Goal: Task Accomplishment & Management: Manage account settings

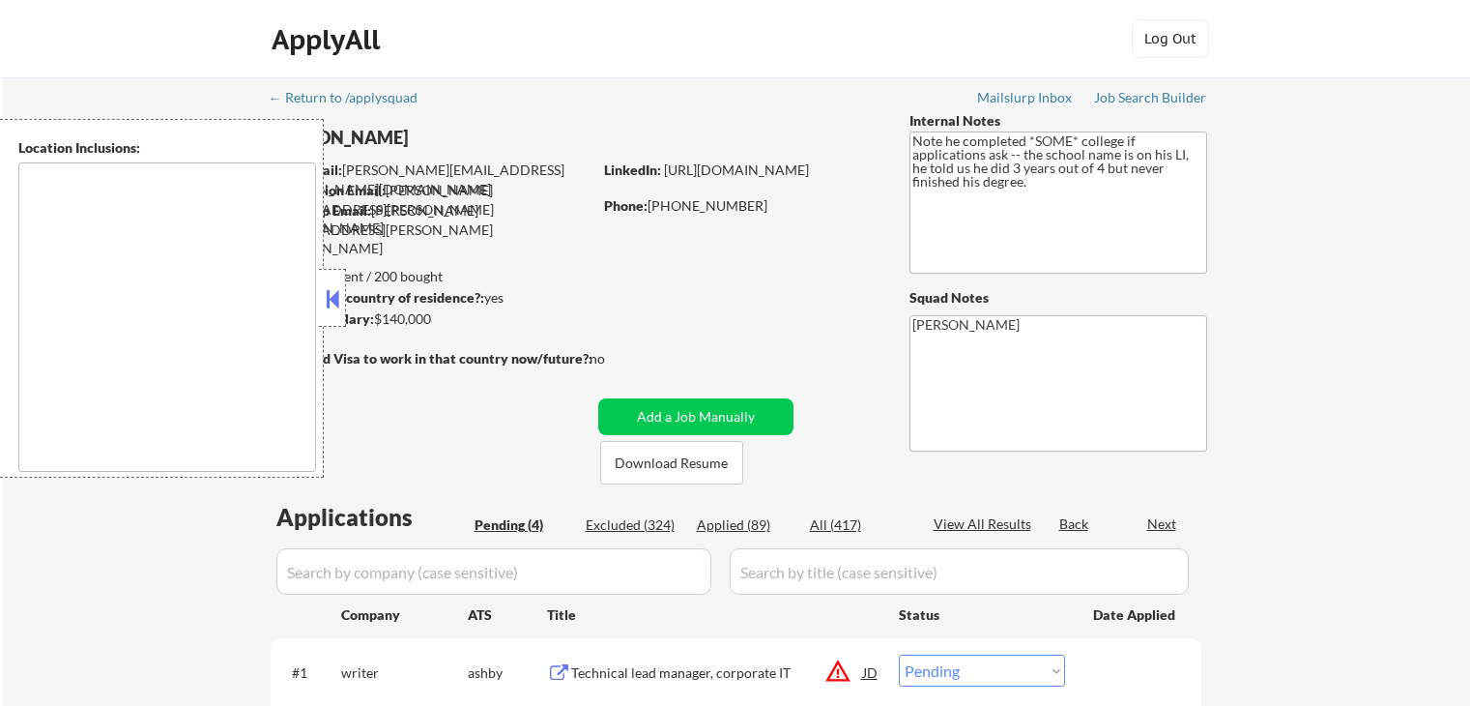
select select ""pending""
type textarea "remote"
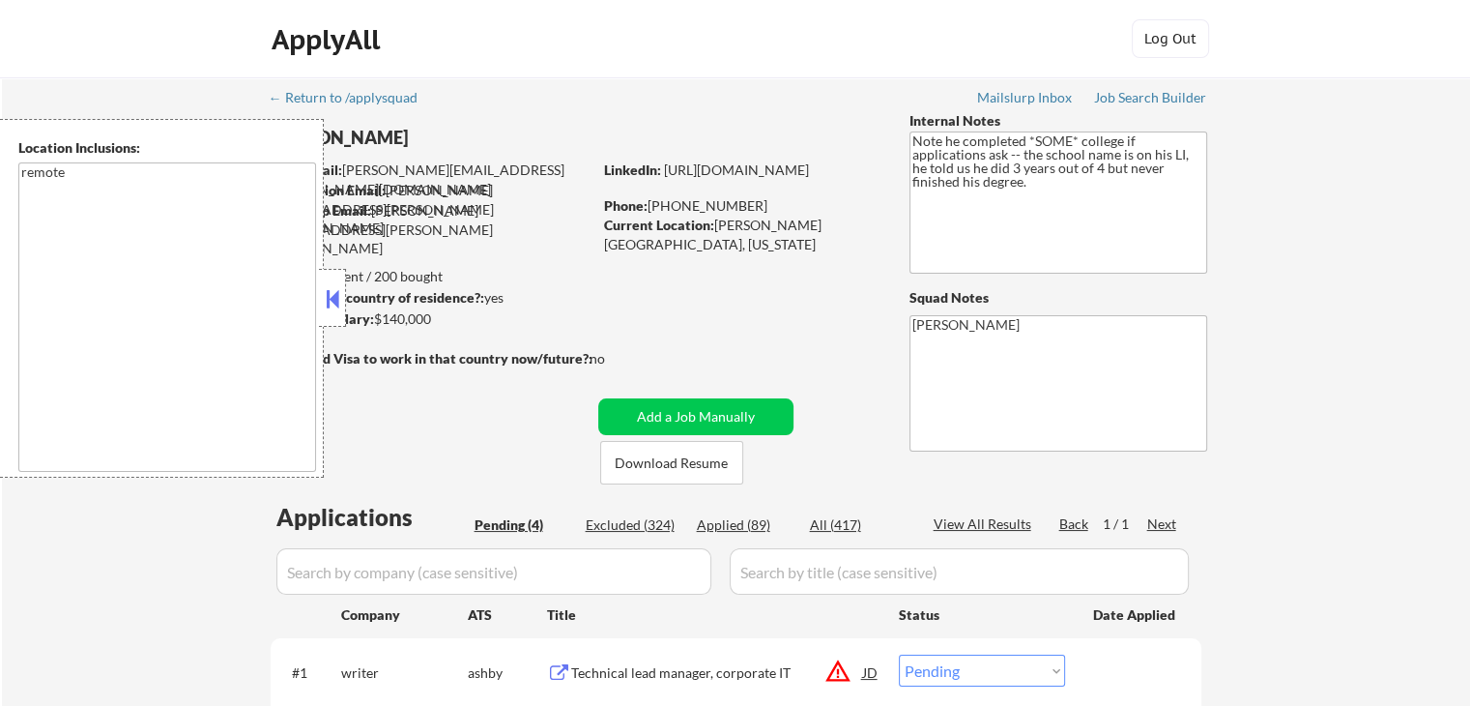
click at [333, 303] on button at bounding box center [332, 298] width 21 height 29
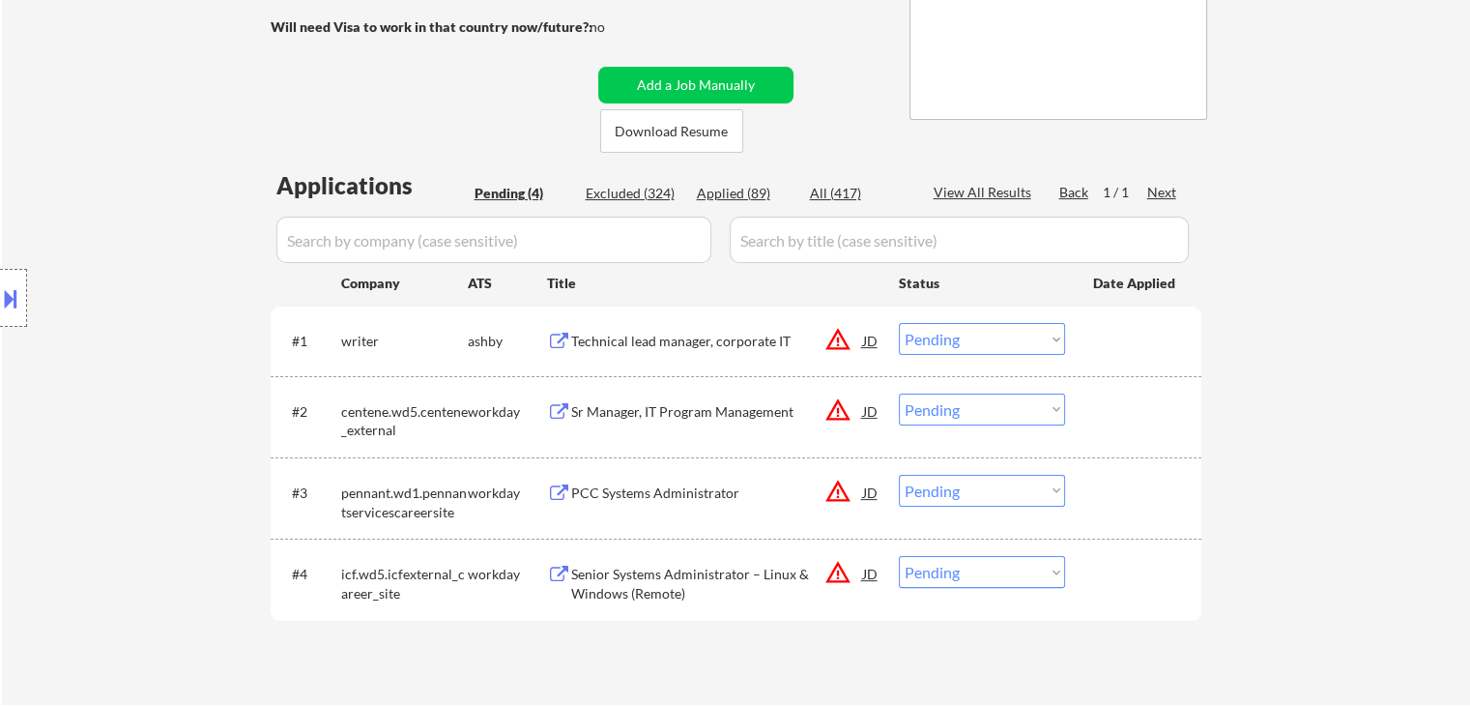
scroll to position [483, 0]
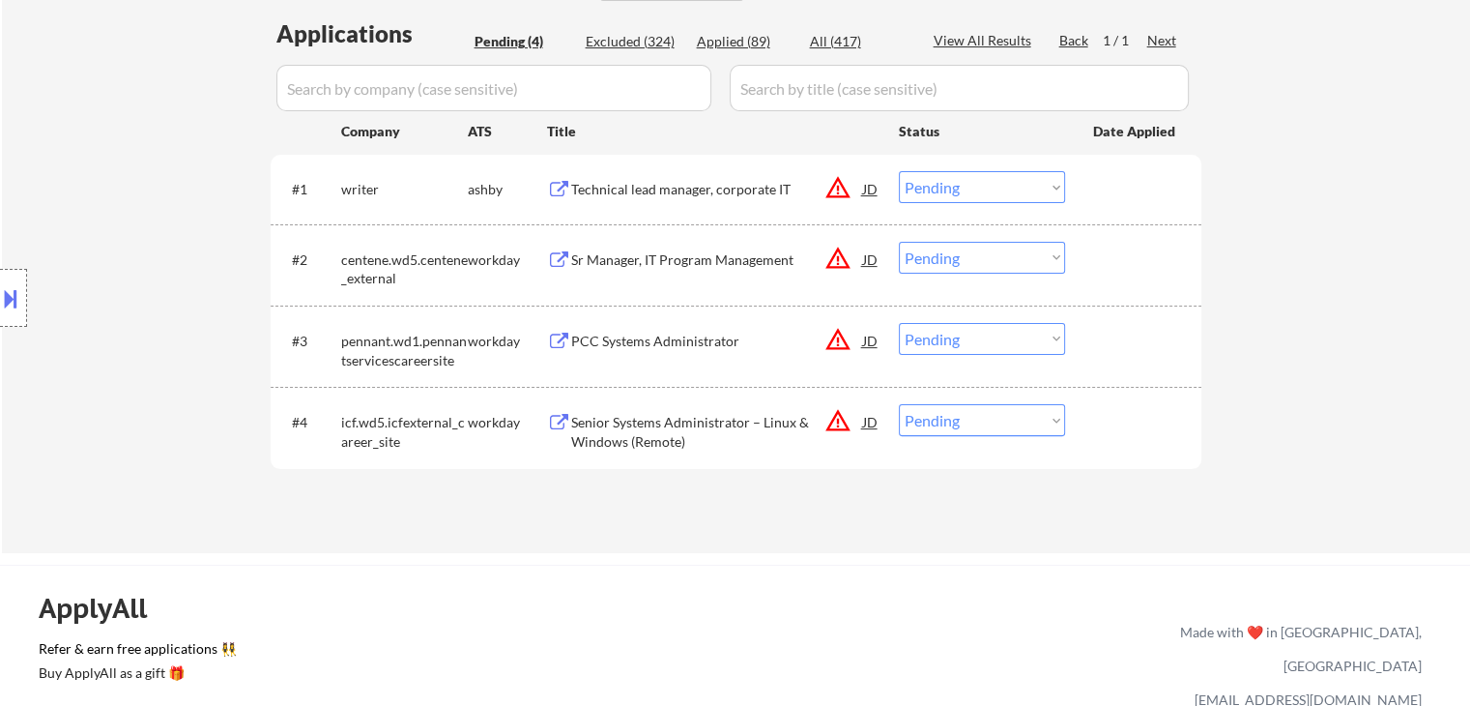
click at [639, 188] on div "Technical lead manager, corporate IT" at bounding box center [717, 189] width 292 height 19
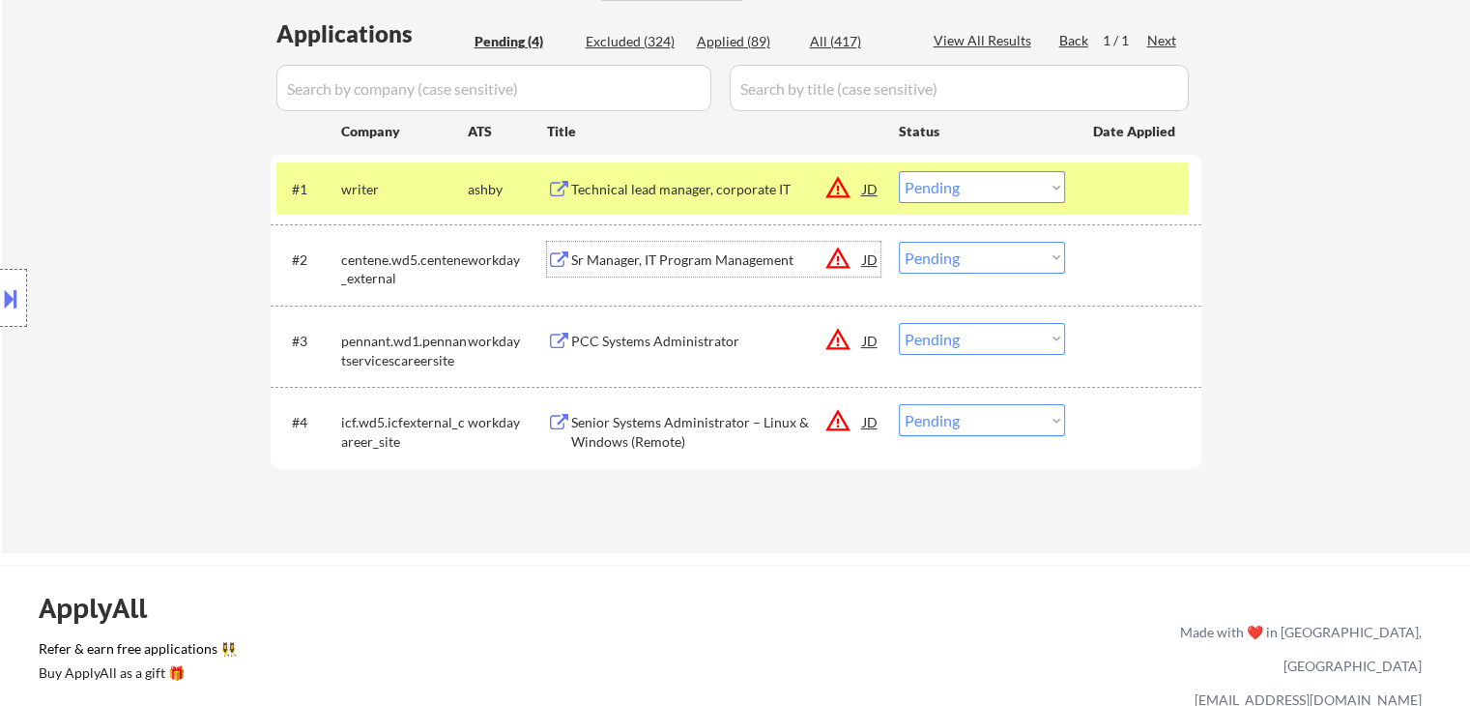
click at [638, 254] on div "Sr Manager, IT Program Management" at bounding box center [717, 259] width 292 height 19
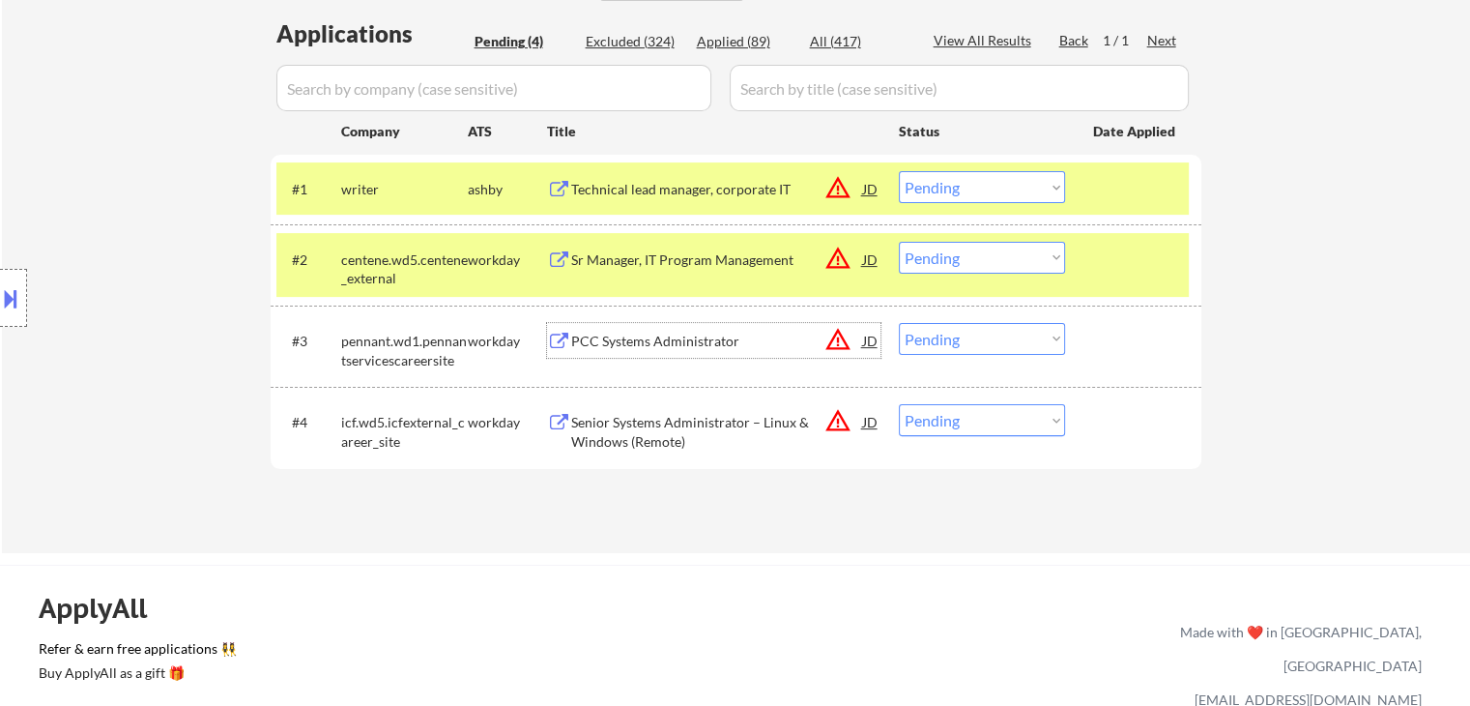
click at [631, 333] on div "PCC Systems Administrator" at bounding box center [717, 341] width 292 height 19
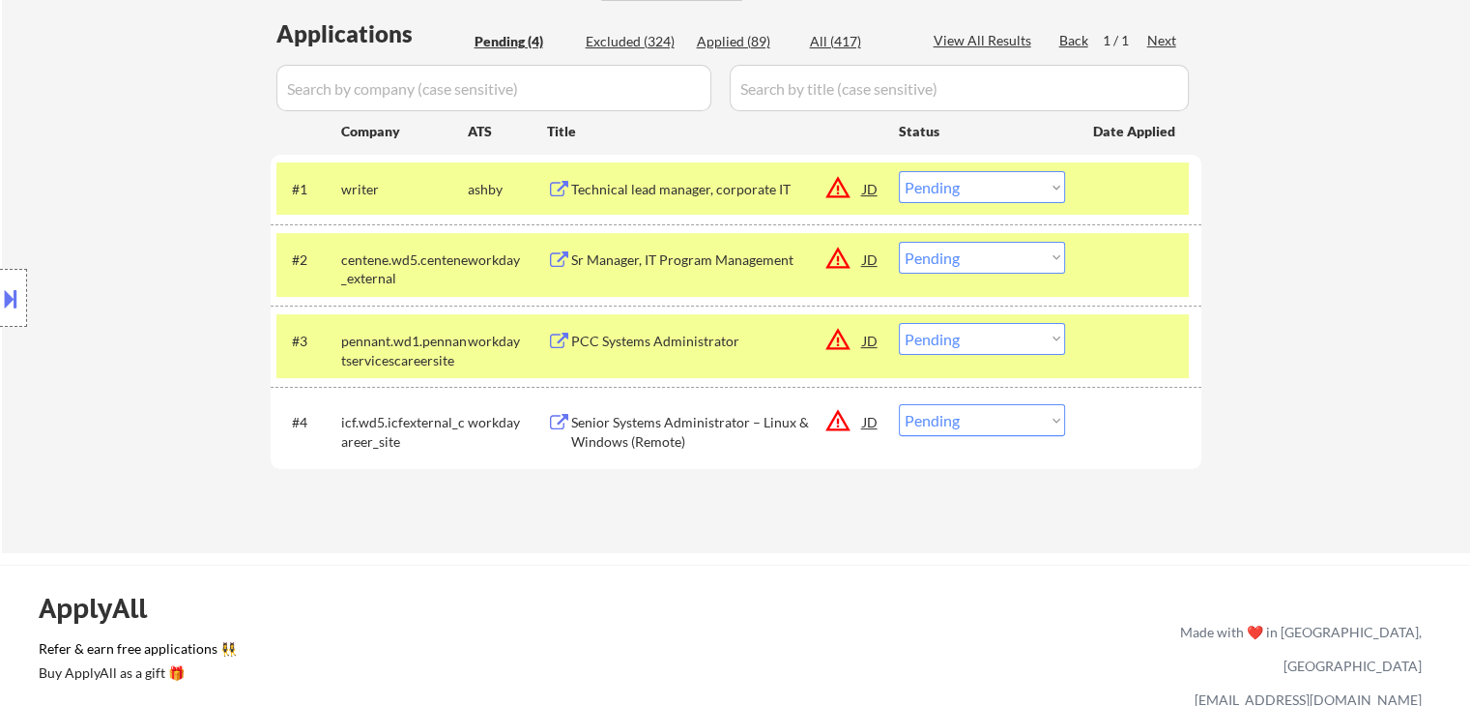
click at [646, 418] on div "Senior Systems Administrator – Linux & Windows (Remote)" at bounding box center [717, 432] width 292 height 38
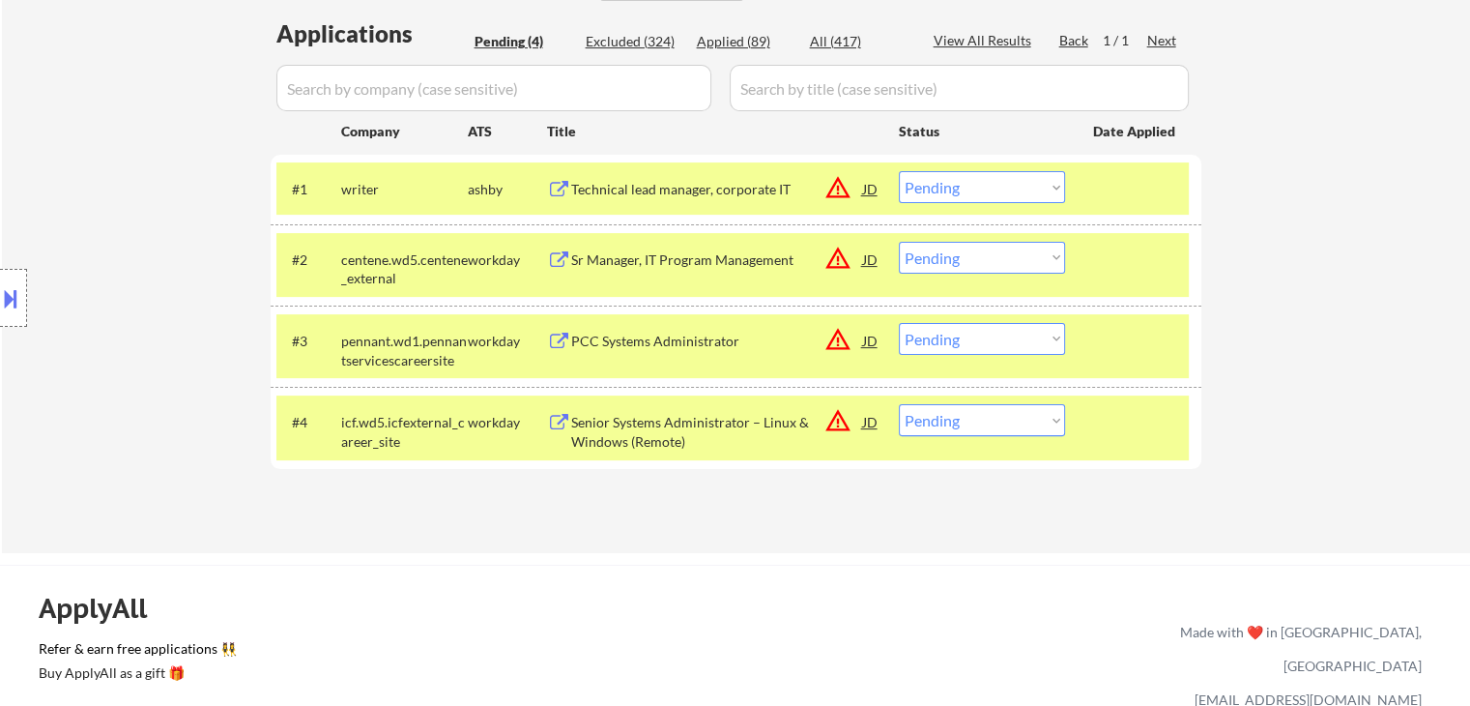
click at [8, 298] on button at bounding box center [10, 298] width 21 height 32
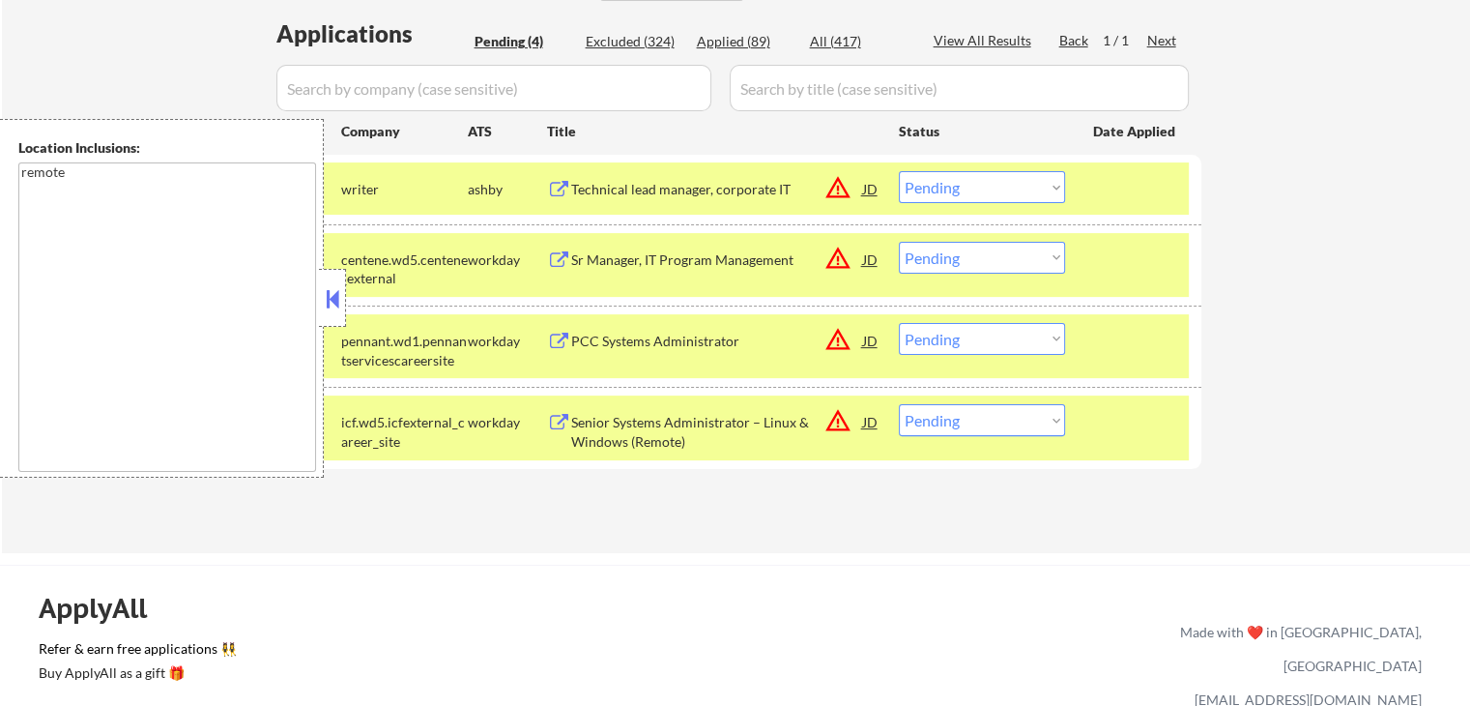
click at [328, 306] on button at bounding box center [332, 298] width 21 height 29
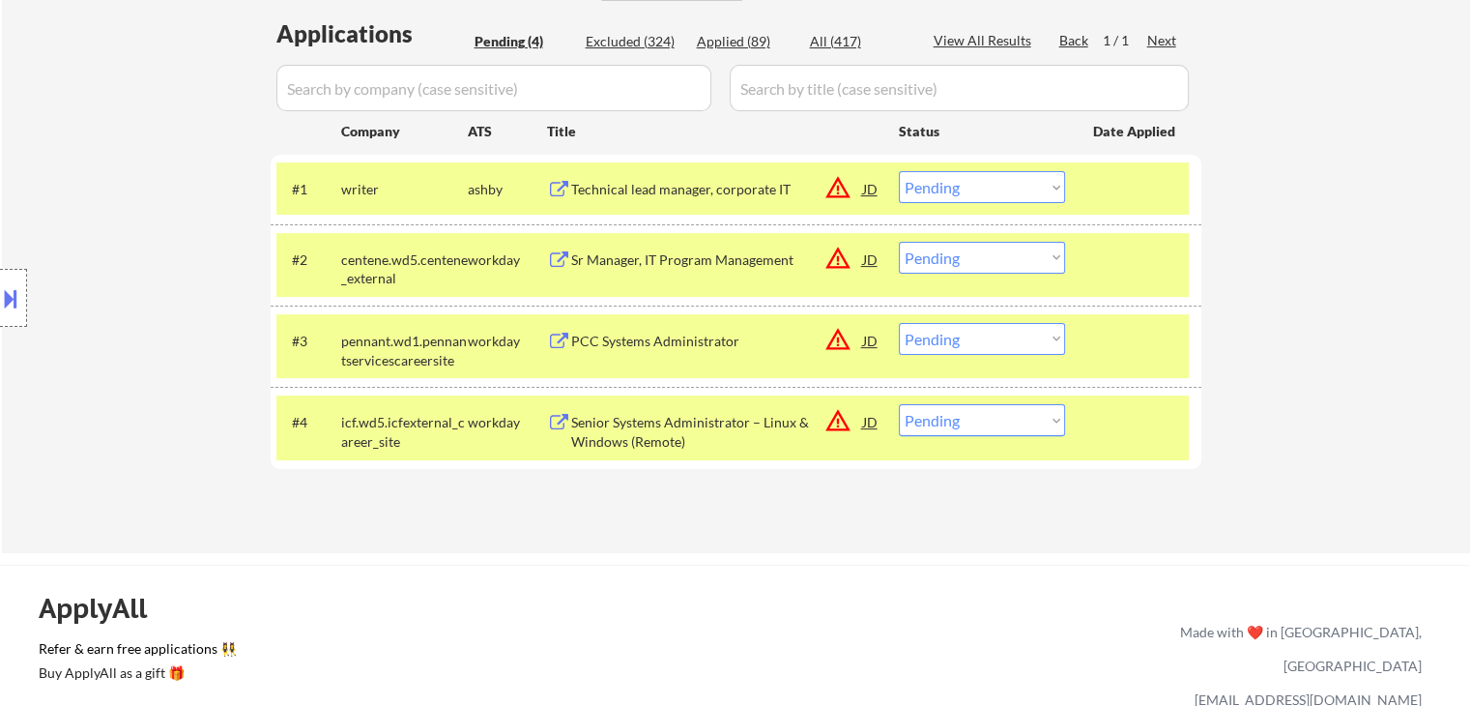
click at [946, 183] on select "Choose an option... Pending Applied Excluded (Questions) Excluded (Expired) Exc…" at bounding box center [982, 187] width 166 height 32
click at [899, 171] on select "Choose an option... Pending Applied Excluded (Questions) Excluded (Expired) Exc…" at bounding box center [982, 187] width 166 height 32
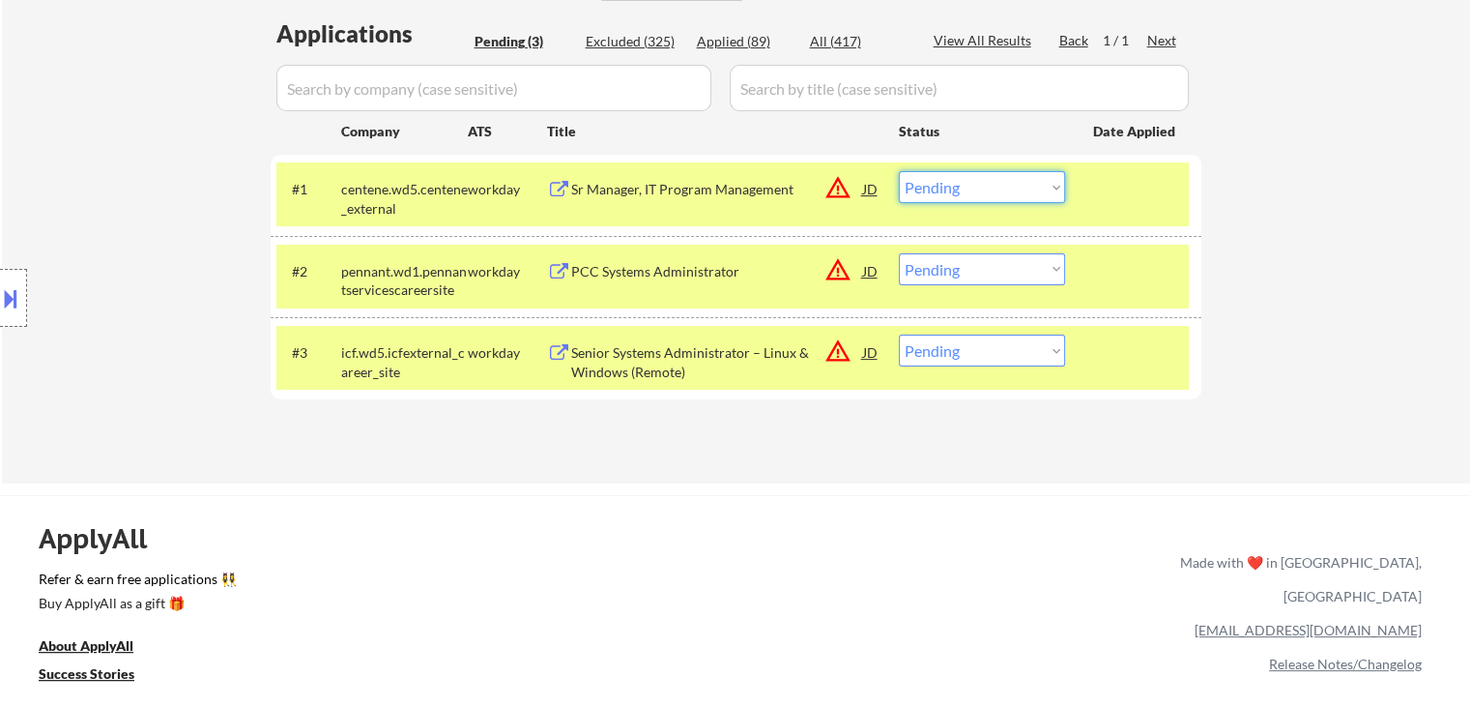
click at [938, 186] on select "Choose an option... Pending Applied Excluded (Questions) Excluded (Expired) Exc…" at bounding box center [982, 187] width 166 height 32
click at [899, 171] on select "Choose an option... Pending Applied Excluded (Questions) Excluded (Expired) Exc…" at bounding box center [982, 187] width 166 height 32
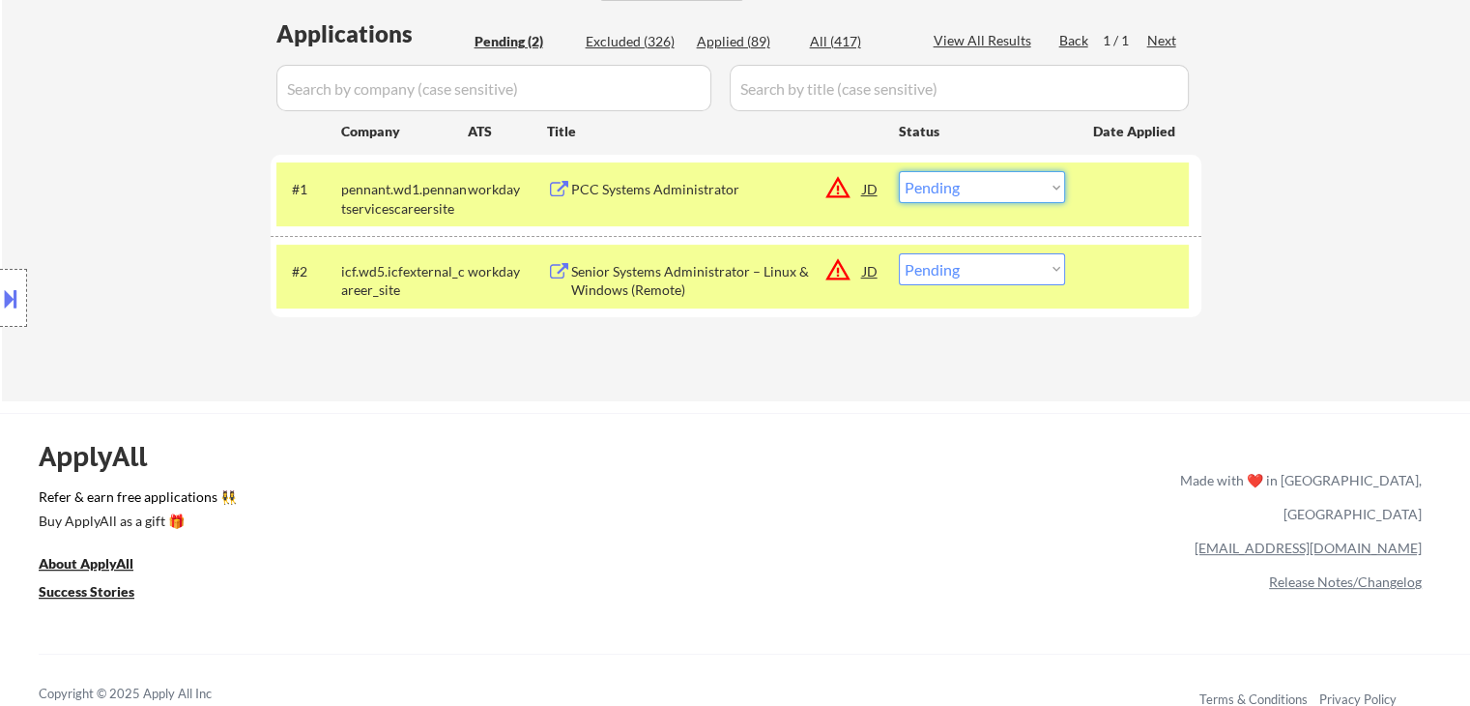
click at [959, 188] on select "Choose an option... Pending Applied Excluded (Questions) Excluded (Expired) Exc…" at bounding box center [982, 187] width 166 height 32
click at [899, 171] on select "Choose an option... Pending Applied Excluded (Questions) Excluded (Expired) Exc…" at bounding box center [982, 187] width 166 height 32
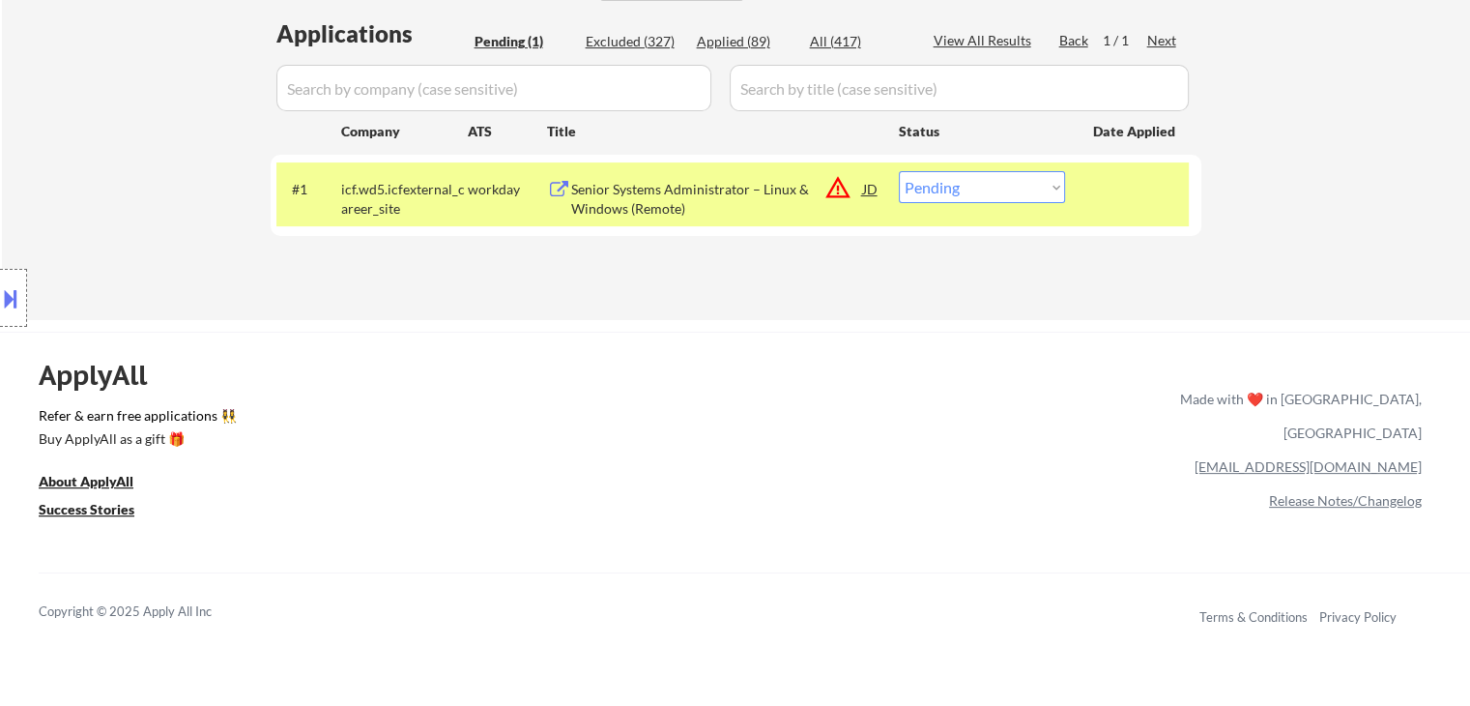
click at [0, 293] on button at bounding box center [10, 298] width 21 height 32
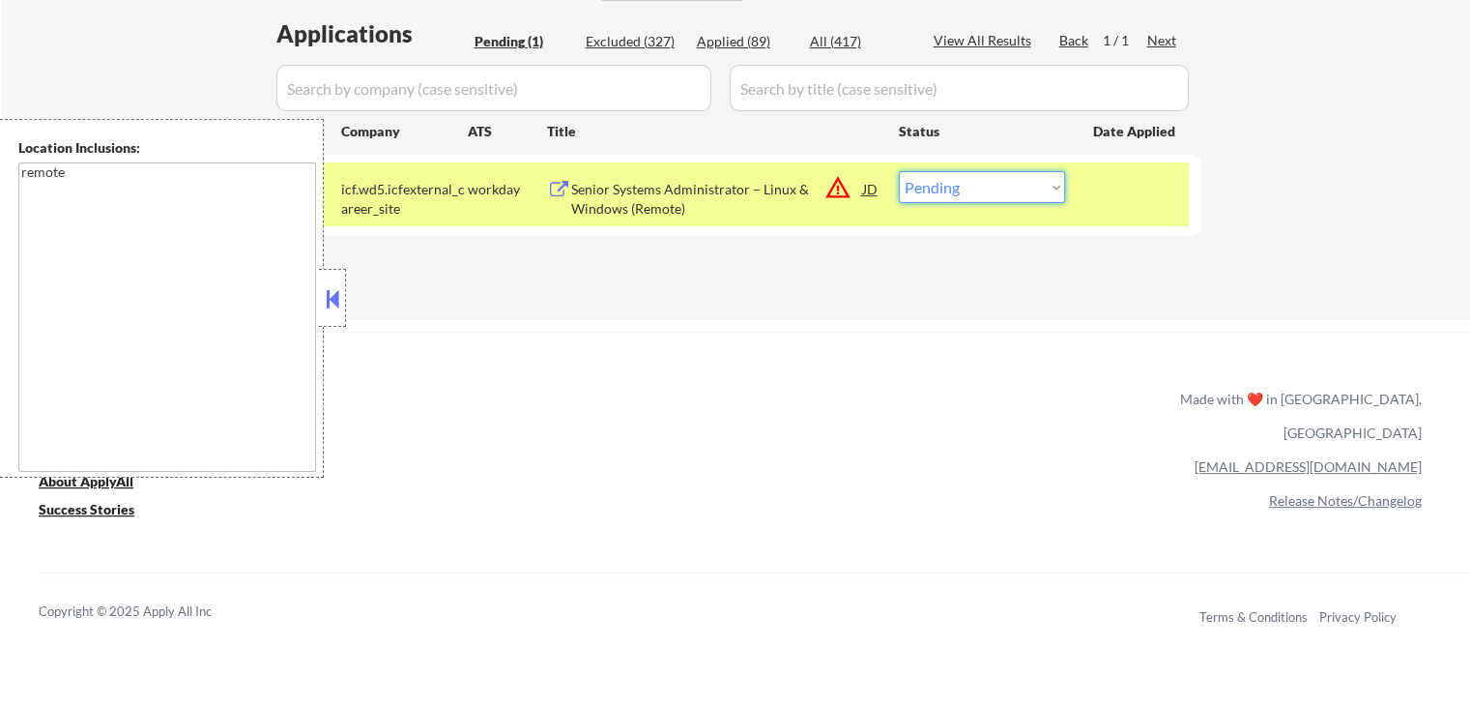
click at [943, 182] on select "Choose an option... Pending Applied Excluded (Questions) Excluded (Expired) Exc…" at bounding box center [982, 187] width 166 height 32
select select ""excluded__location_""
click at [899, 171] on select "Choose an option... Pending Applied Excluded (Questions) Excluded (Expired) Exc…" at bounding box center [982, 187] width 166 height 32
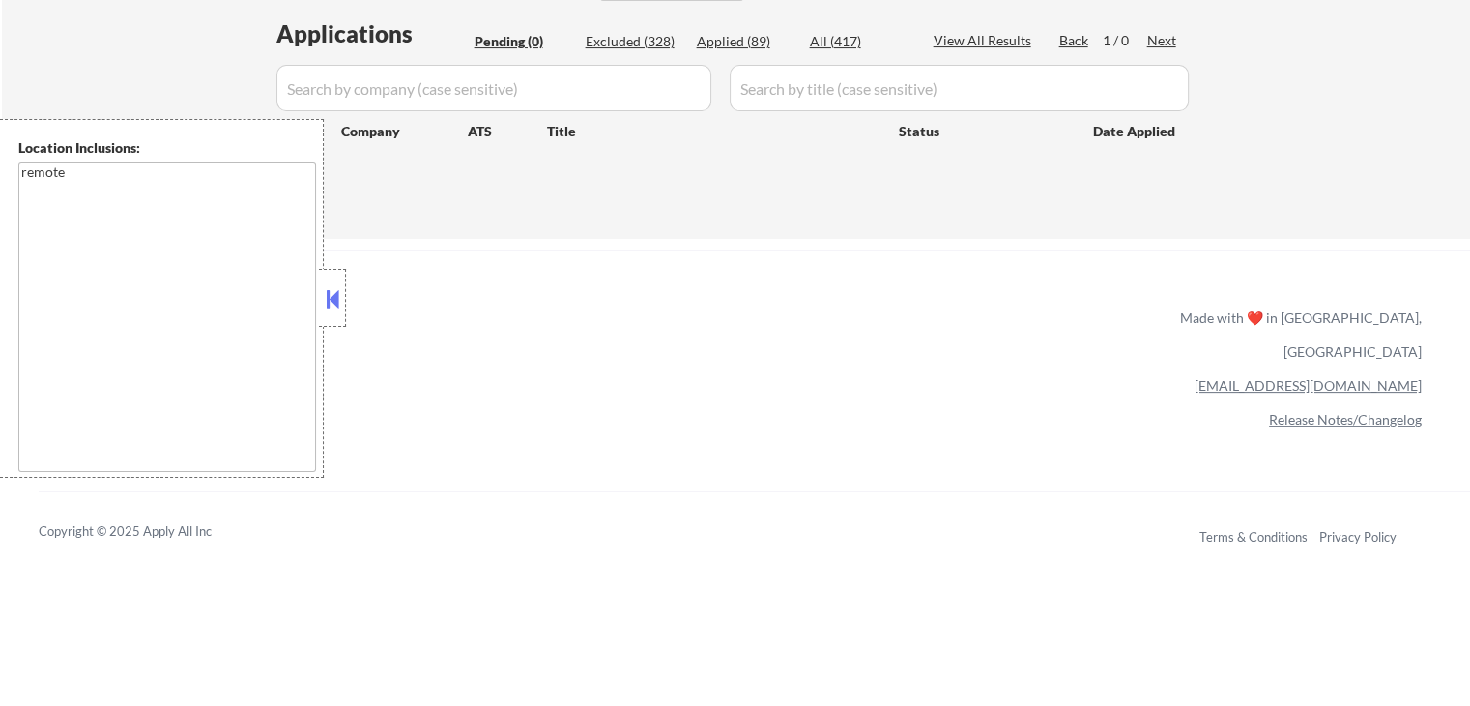
click at [329, 305] on button at bounding box center [332, 298] width 21 height 29
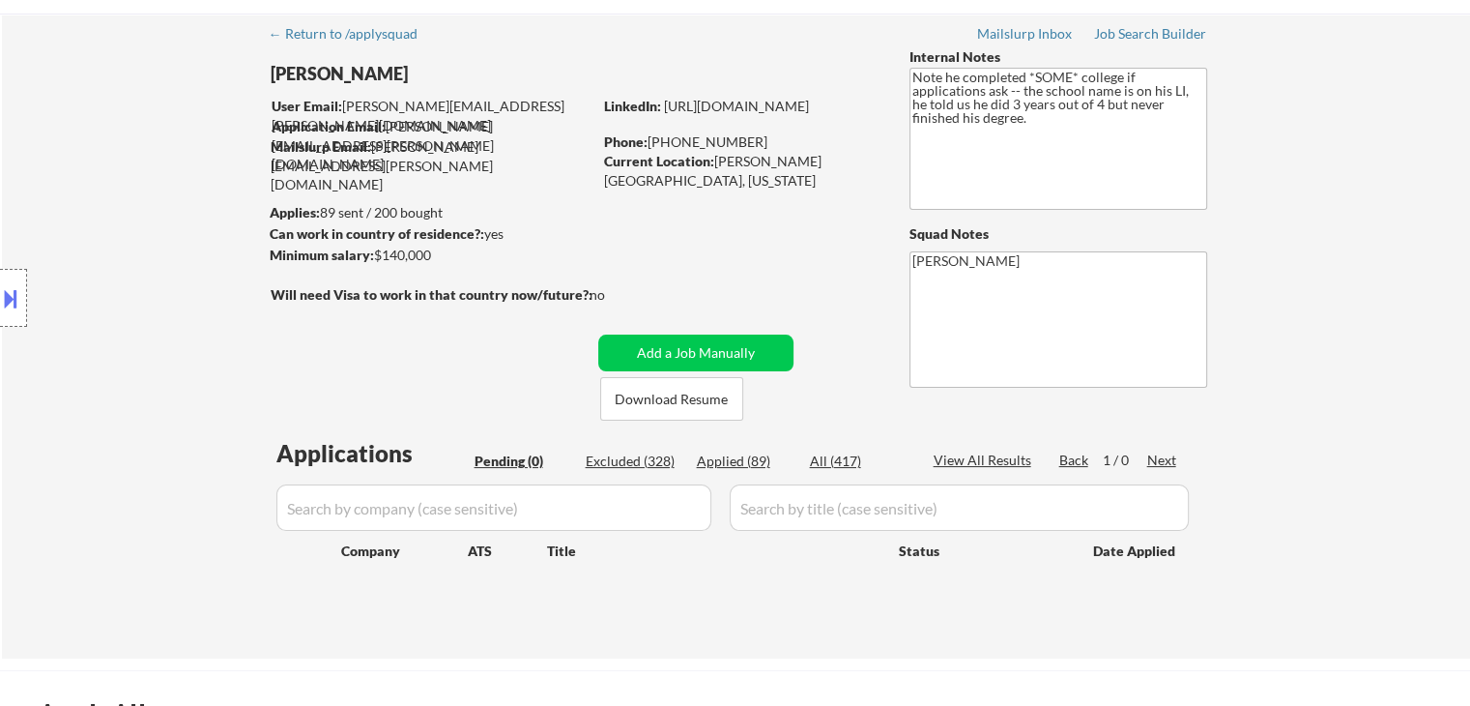
scroll to position [97, 0]
